Goal: Information Seeking & Learning: Check status

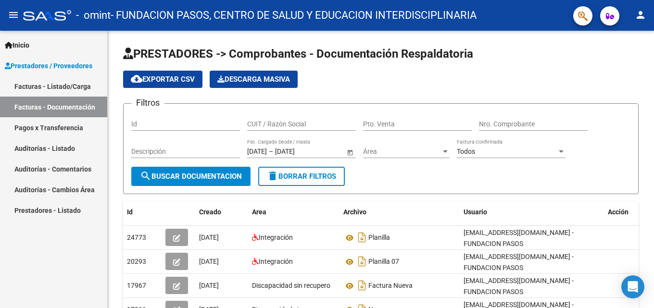
click at [69, 126] on link "Pagos x Transferencia" at bounding box center [53, 127] width 107 height 21
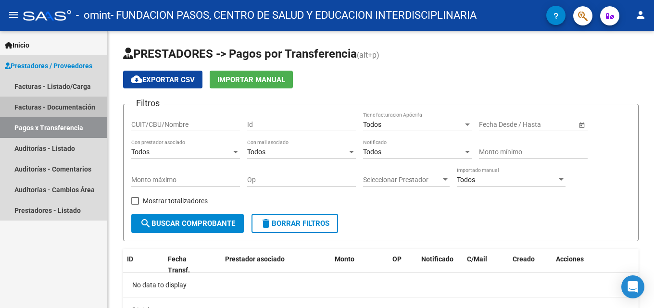
click at [82, 106] on link "Facturas - Documentación" at bounding box center [53, 107] width 107 height 21
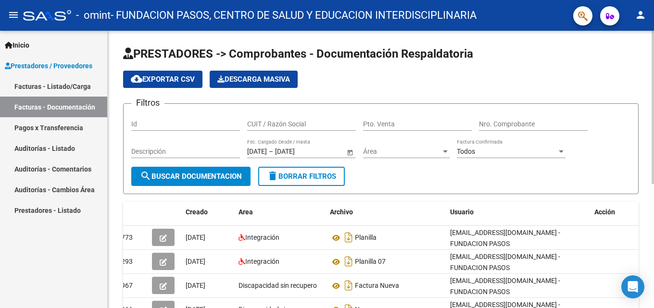
click at [351, 151] on span "Open calendar" at bounding box center [350, 151] width 23 height 23
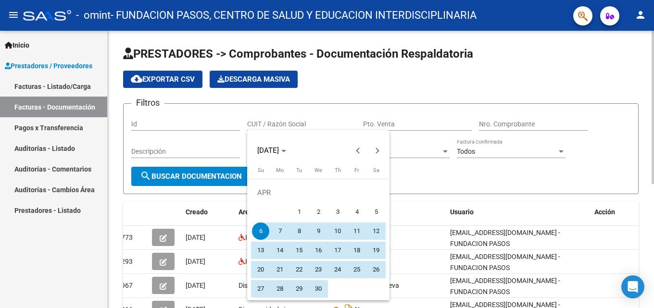
click at [351, 151] on span "Previous month" at bounding box center [358, 150] width 19 height 19
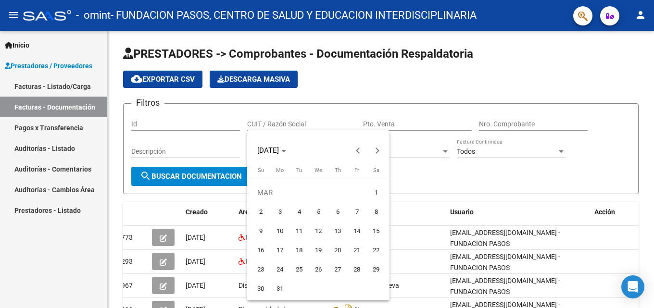
click at [396, 147] on div at bounding box center [327, 154] width 654 height 308
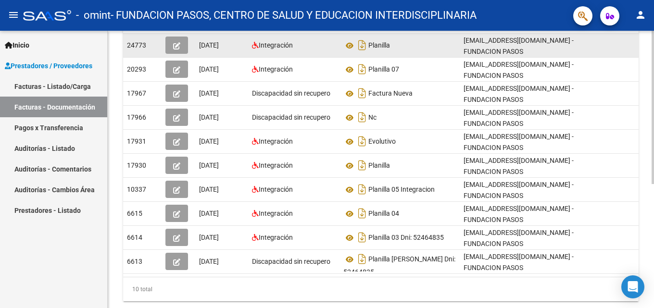
click at [182, 47] on button "button" at bounding box center [176, 45] width 23 height 17
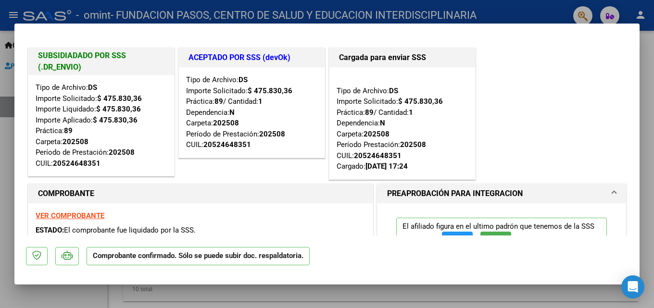
type input "$ 0,00"
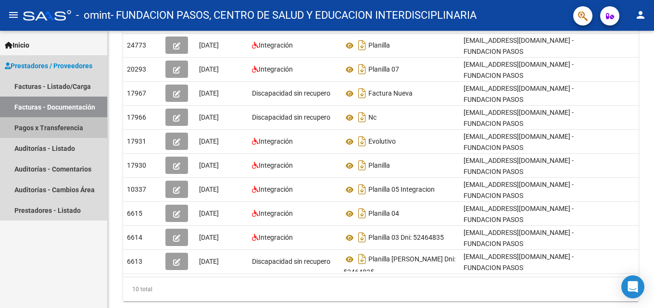
click at [40, 128] on link "Pagos x Transferencia" at bounding box center [53, 127] width 107 height 21
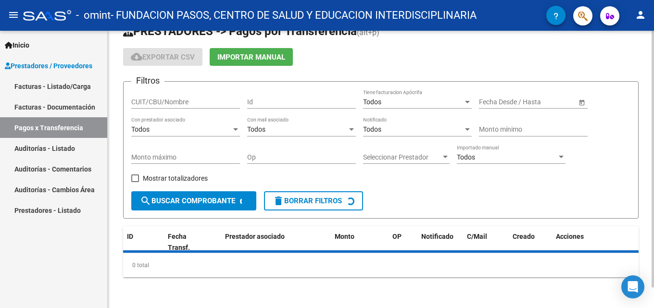
scroll to position [44, 0]
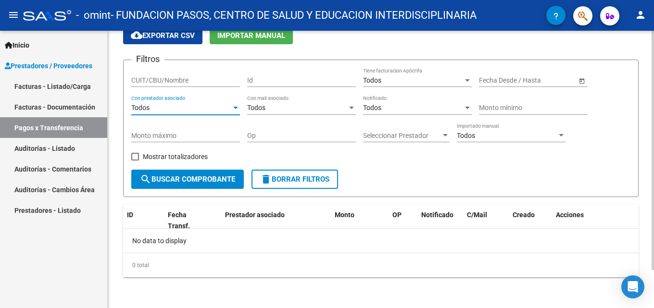
click at [237, 111] on div at bounding box center [235, 108] width 9 height 8
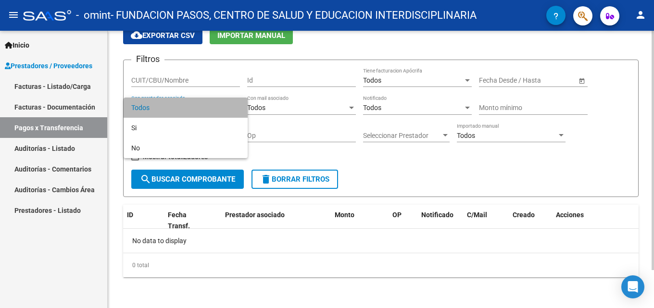
click at [237, 111] on span "Todos" at bounding box center [185, 108] width 109 height 20
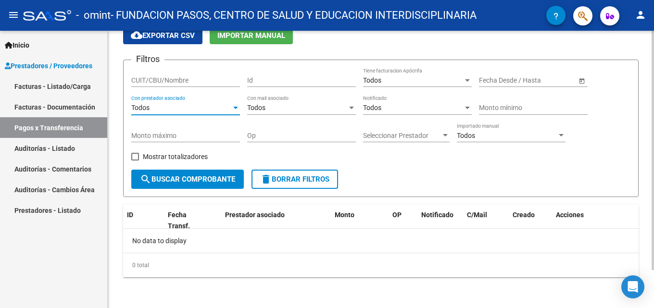
click at [581, 79] on span "Open calendar" at bounding box center [581, 80] width 23 height 23
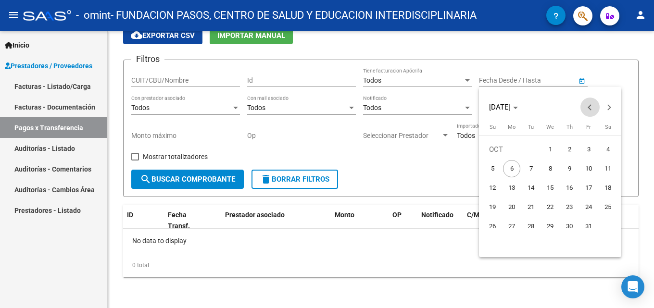
click at [587, 112] on span "Previous month" at bounding box center [590, 107] width 19 height 19
click at [590, 108] on button "Previous month" at bounding box center [590, 107] width 19 height 19
click at [484, 163] on button "1" at bounding box center [492, 168] width 19 height 19
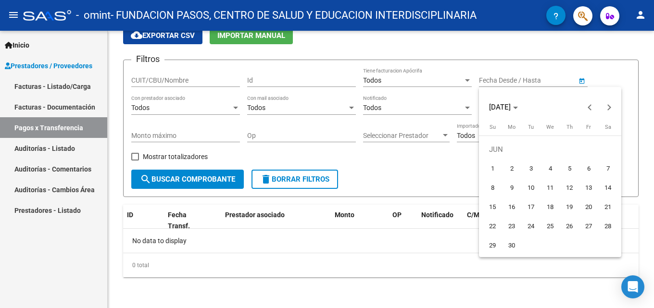
type input "[DATE]"
click at [613, 71] on div at bounding box center [327, 154] width 654 height 308
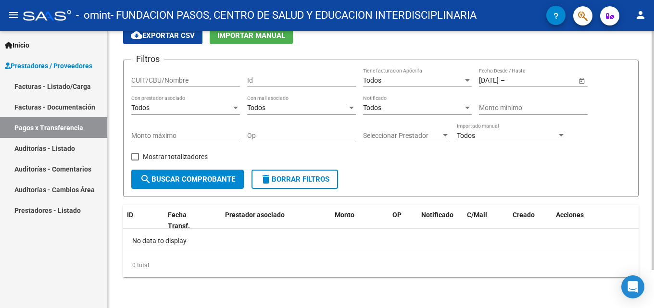
click at [579, 81] on span "Open calendar" at bounding box center [581, 80] width 23 height 23
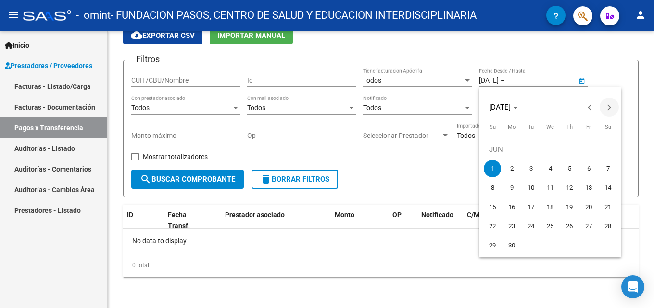
click at [612, 109] on span "Next month" at bounding box center [609, 107] width 19 height 19
click at [612, 108] on span "Next month" at bounding box center [609, 107] width 19 height 19
click at [549, 144] on span "1" at bounding box center [550, 149] width 17 height 17
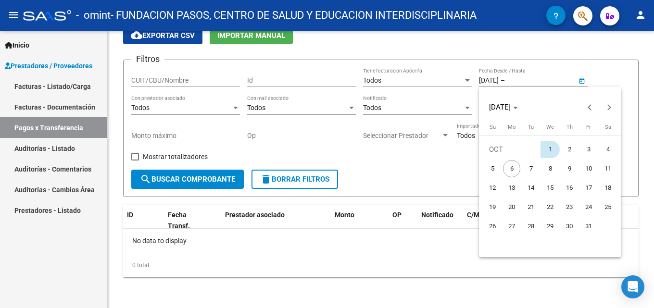
type input "[DATE]"
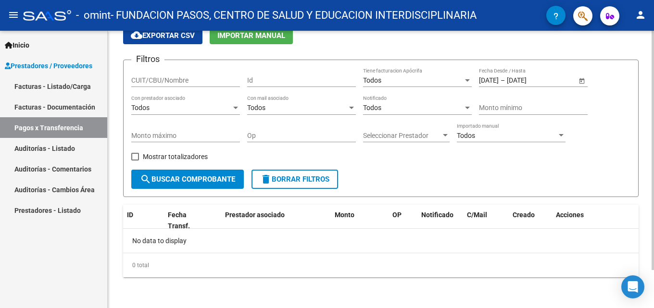
click at [585, 81] on span "Open calendar" at bounding box center [581, 80] width 23 height 23
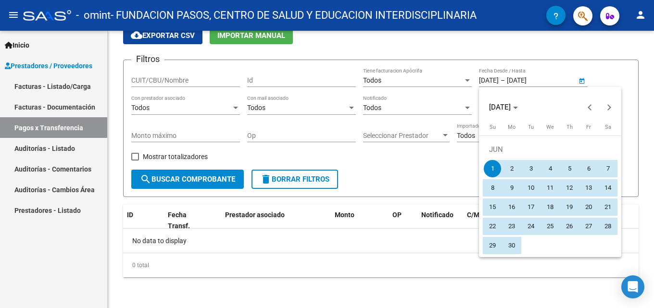
click at [632, 75] on div at bounding box center [327, 154] width 654 height 308
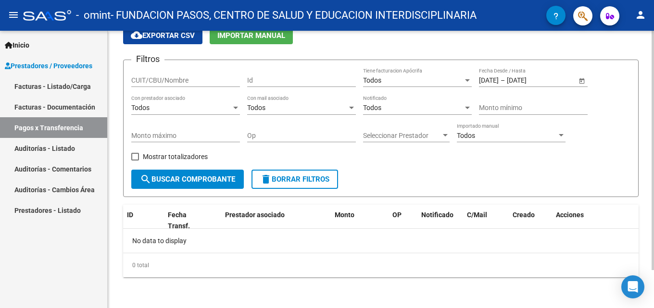
click at [582, 80] on span "Open calendar" at bounding box center [581, 80] width 23 height 23
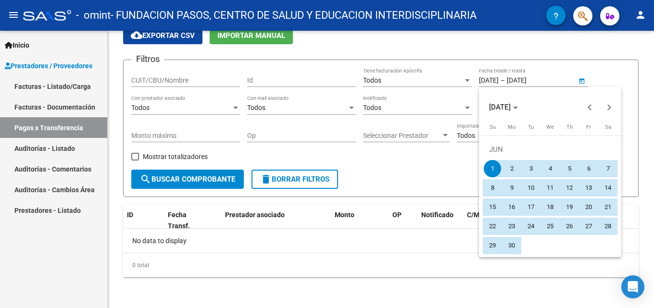
click at [497, 169] on span "1" at bounding box center [492, 168] width 17 height 17
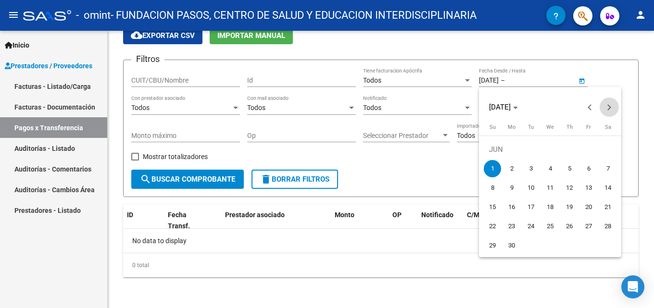
click at [611, 109] on span "Next month" at bounding box center [609, 107] width 19 height 19
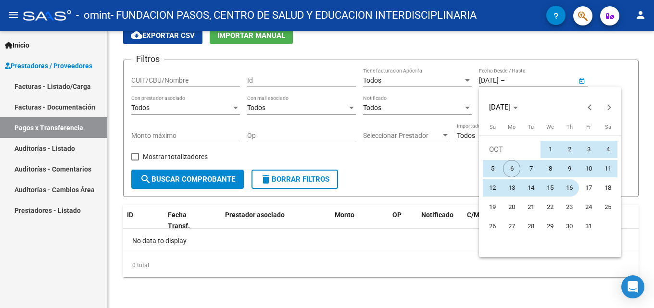
click at [570, 183] on span "16" at bounding box center [569, 187] width 17 height 17
type input "[DATE]"
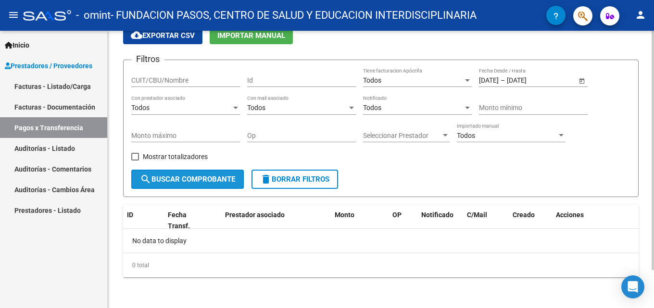
click at [203, 178] on span "search Buscar Comprobante" at bounding box center [187, 179] width 95 height 9
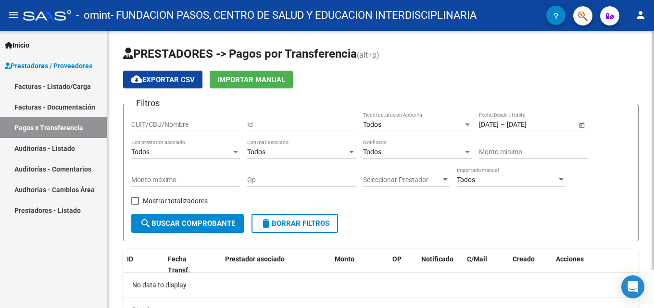
click at [206, 126] on input "CUIT/CBU/Nombre" at bounding box center [185, 125] width 109 height 8
type input "30711767610"
click at [587, 123] on span "Open calendar" at bounding box center [581, 125] width 23 height 23
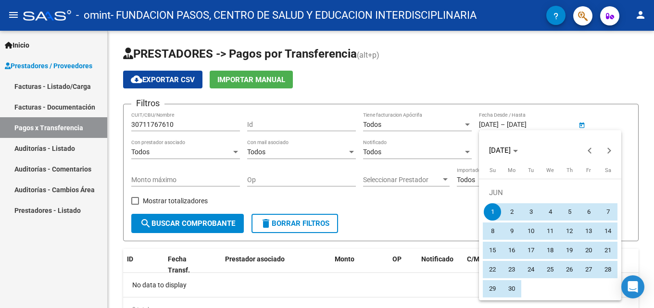
click at [495, 212] on span "1" at bounding box center [492, 211] width 17 height 17
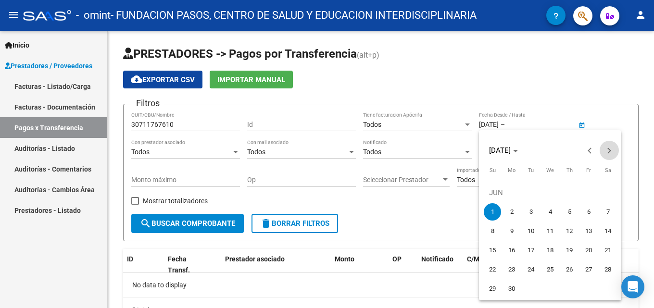
click at [605, 145] on span "Next month" at bounding box center [609, 150] width 19 height 19
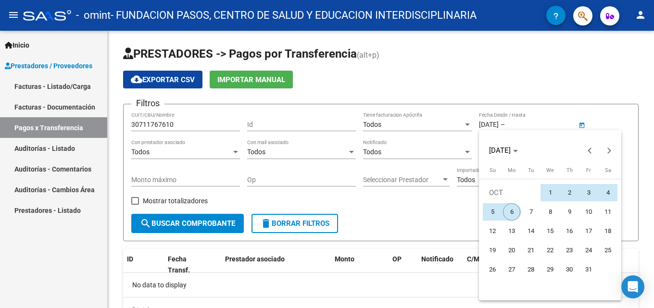
click at [516, 210] on span "6" at bounding box center [511, 211] width 17 height 17
type input "[DATE]"
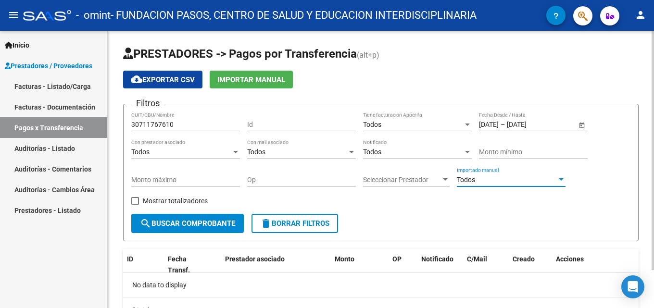
click at [560, 181] on div at bounding box center [561, 179] width 5 height 2
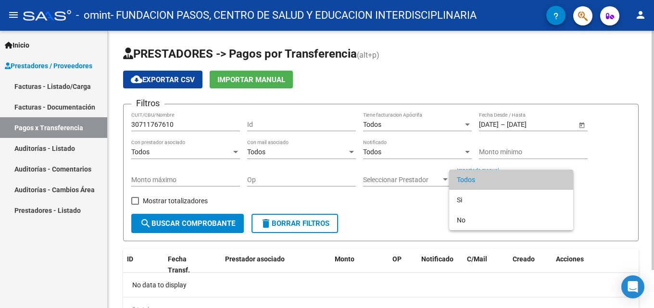
click at [560, 181] on span "Todos" at bounding box center [511, 180] width 109 height 20
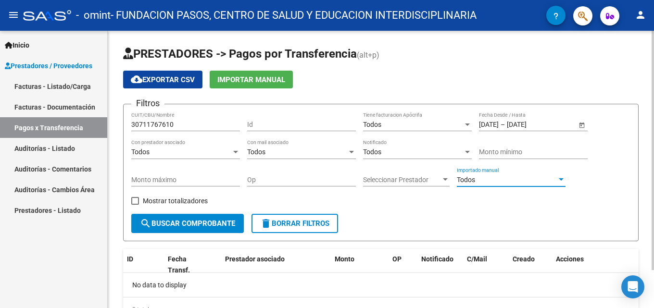
click at [231, 226] on span "search Buscar Comprobante" at bounding box center [187, 223] width 95 height 9
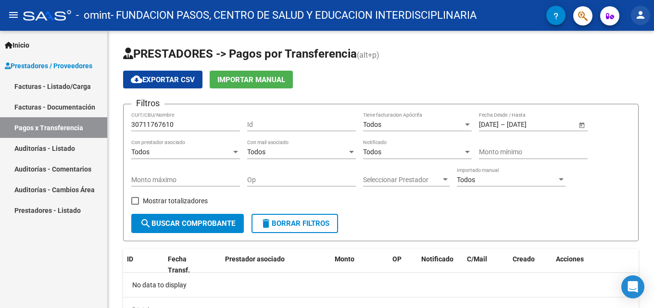
click at [637, 20] on mat-icon "person" at bounding box center [641, 15] width 12 height 12
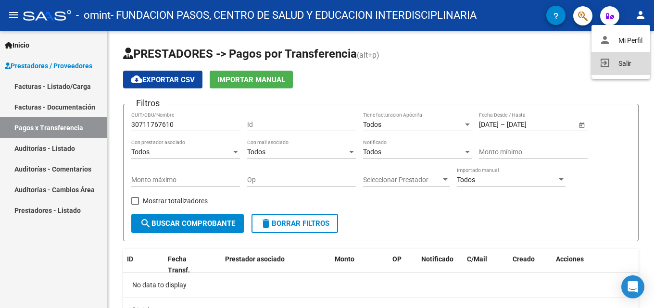
click at [603, 63] on mat-icon "exit_to_app" at bounding box center [605, 63] width 12 height 12
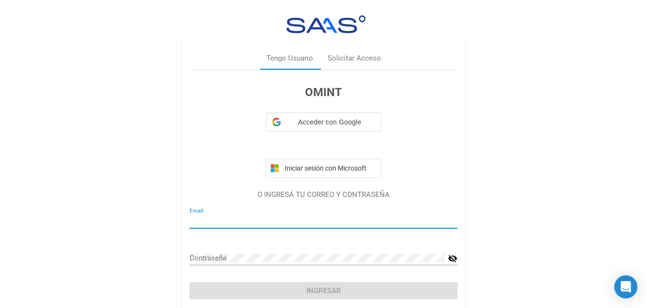
type input "[EMAIL_ADDRESS][DOMAIN_NAME]"
